Goal: Task Accomplishment & Management: Manage account settings

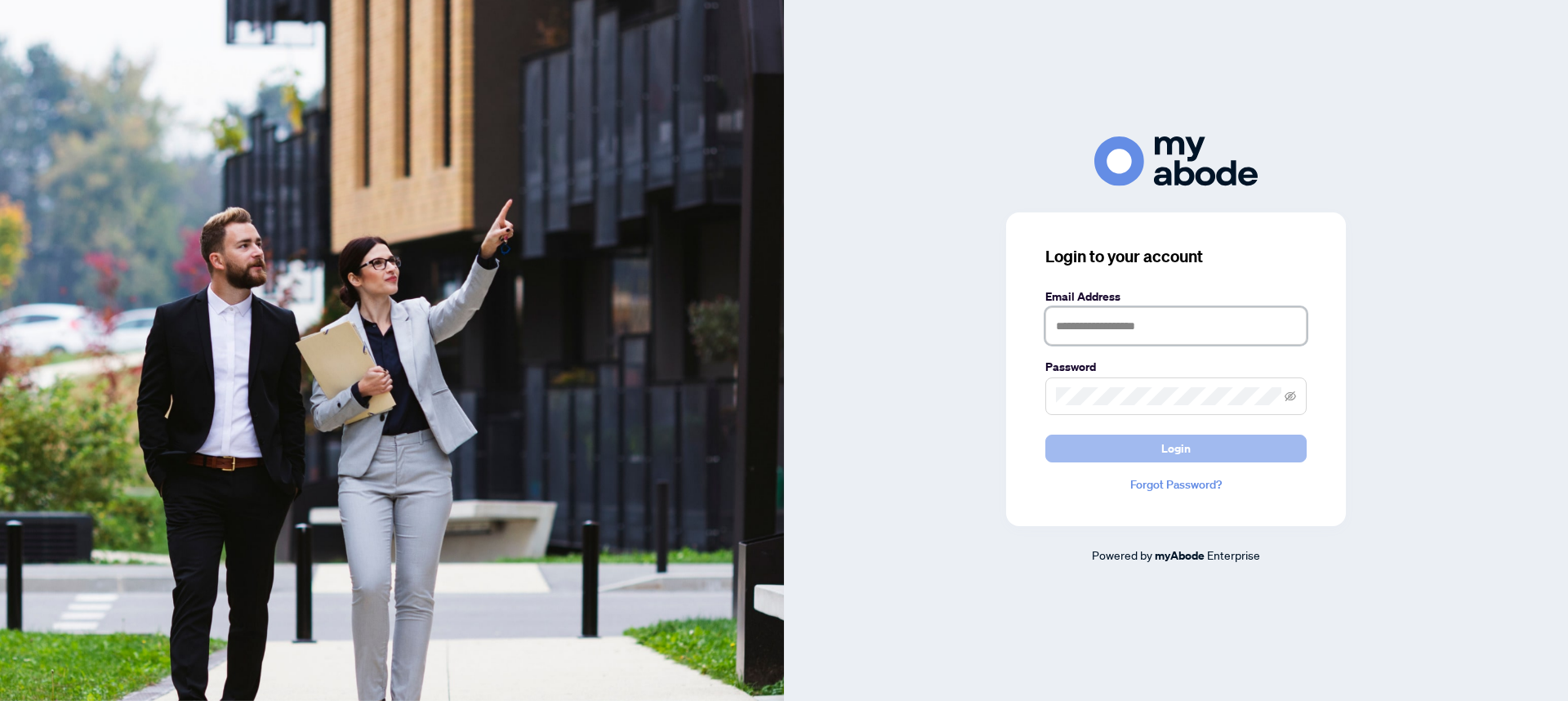
type input "**********"
click at [1168, 446] on span "Login" at bounding box center [1176, 449] width 29 height 26
